Goal: Information Seeking & Learning: Learn about a topic

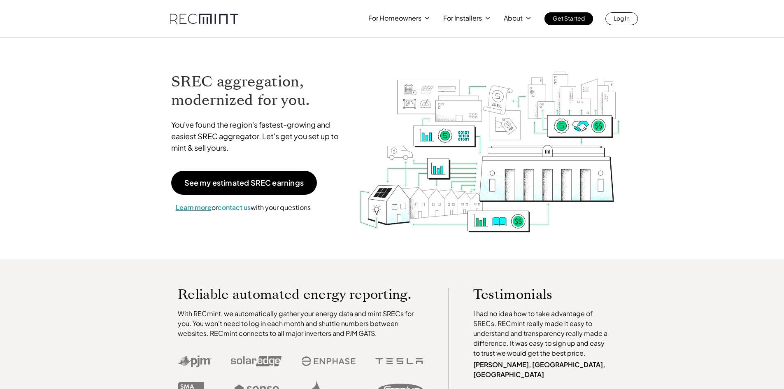
click at [196, 210] on span "Learn more" at bounding box center [194, 207] width 36 height 9
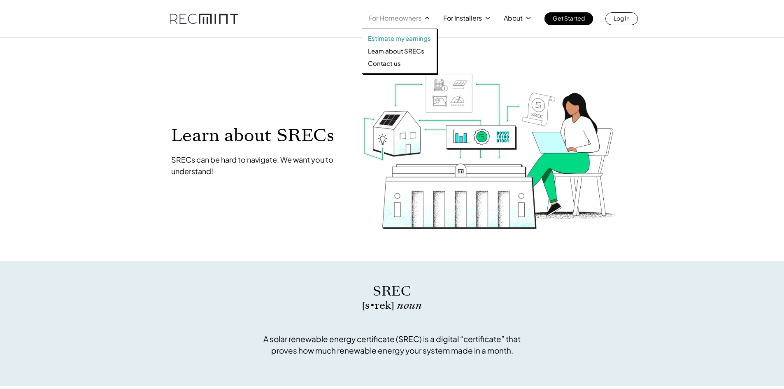
click at [406, 40] on p "Estimate my earnings" at bounding box center [399, 38] width 63 height 8
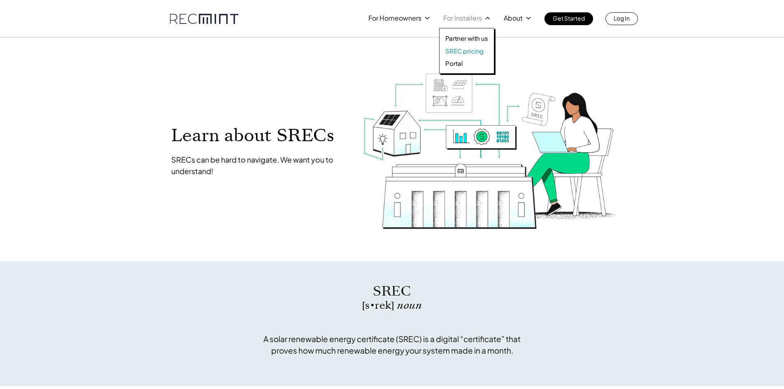
click at [465, 48] on p "SREC pricing" at bounding box center [464, 51] width 38 height 8
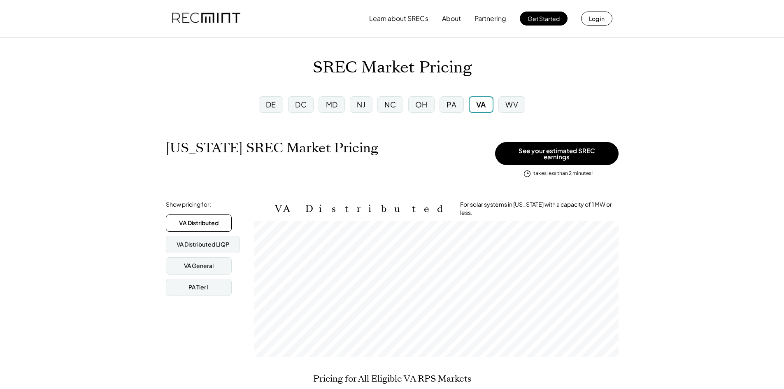
scroll to position [136, 364]
